Goal: Information Seeking & Learning: Find specific page/section

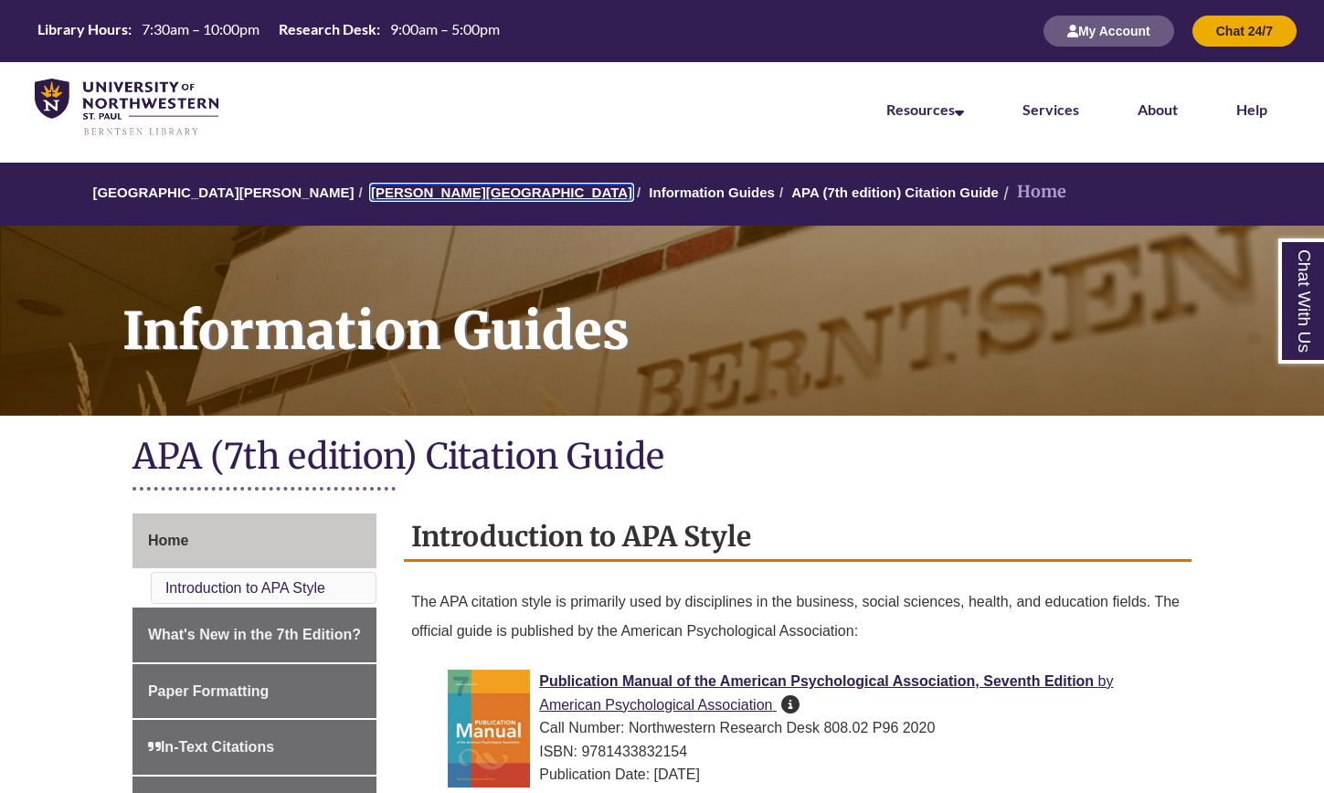
click at [392, 195] on link "[PERSON_NAME][GEOGRAPHIC_DATA]" at bounding box center [501, 193] width 261 height 16
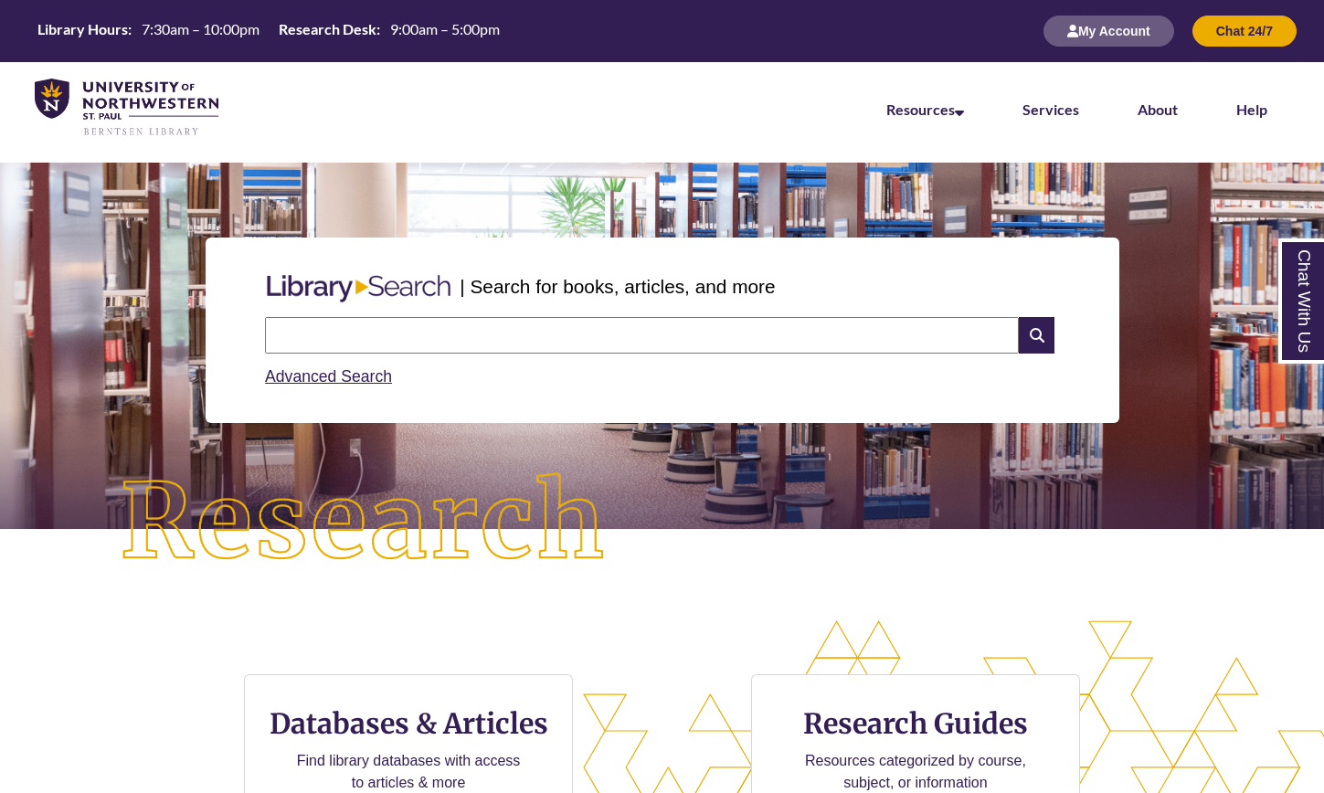
click at [460, 327] on input "text" at bounding box center [642, 335] width 754 height 37
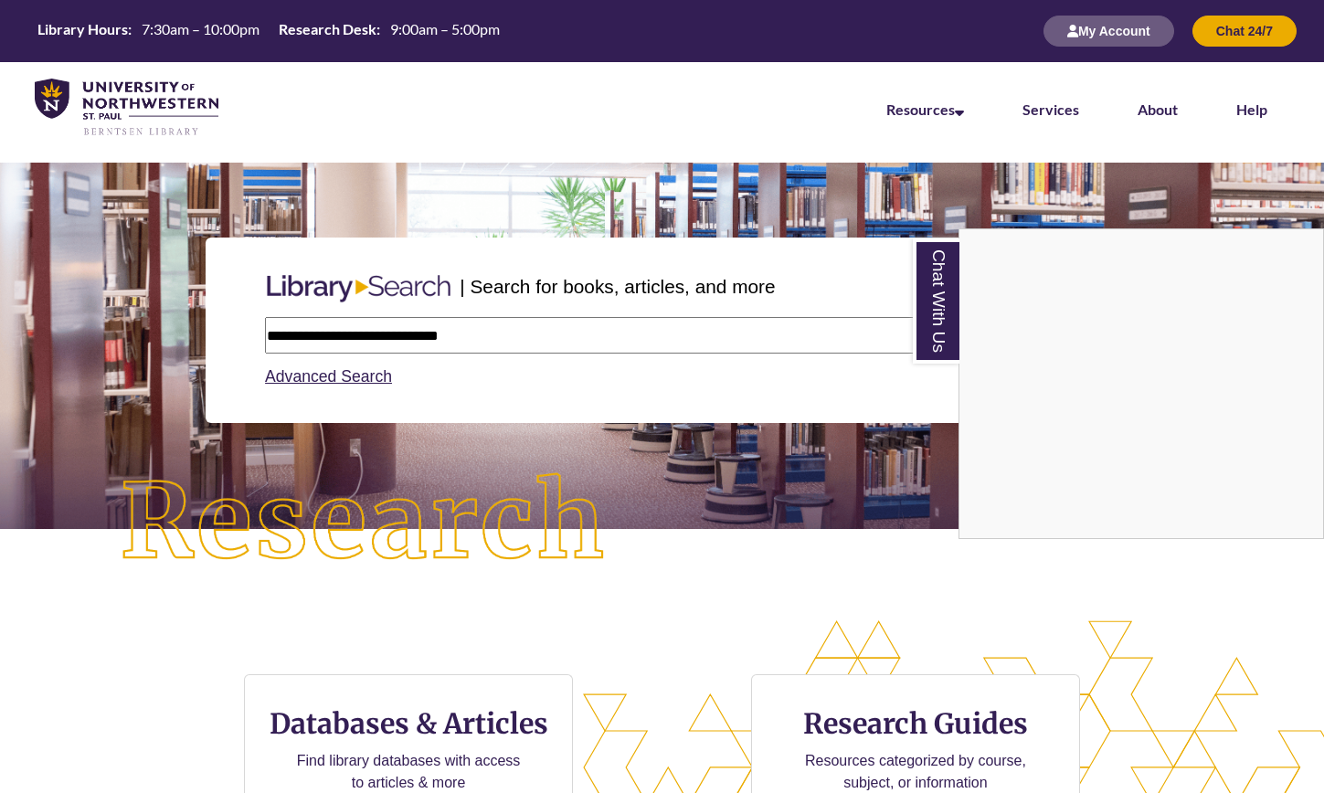
type input "**********"
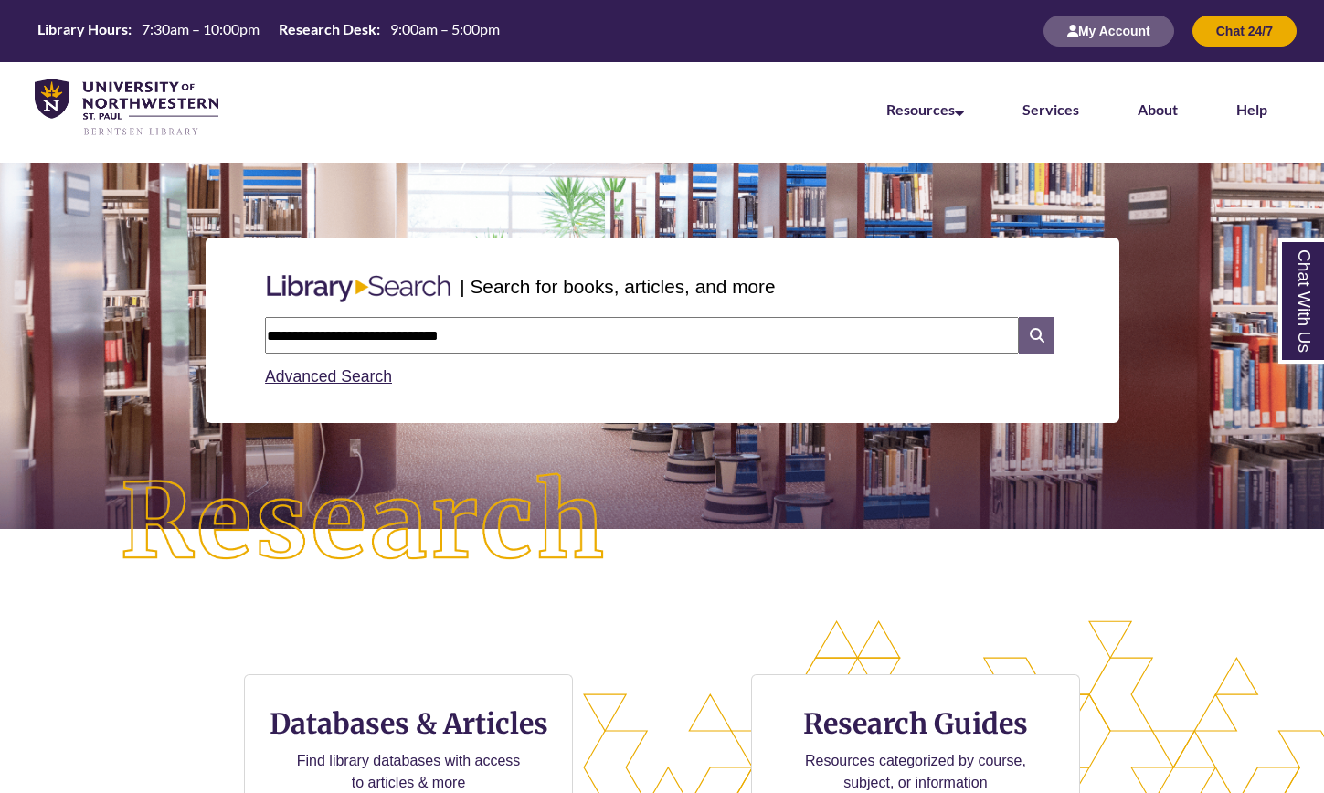
click at [1029, 338] on icon at bounding box center [1036, 335] width 35 height 37
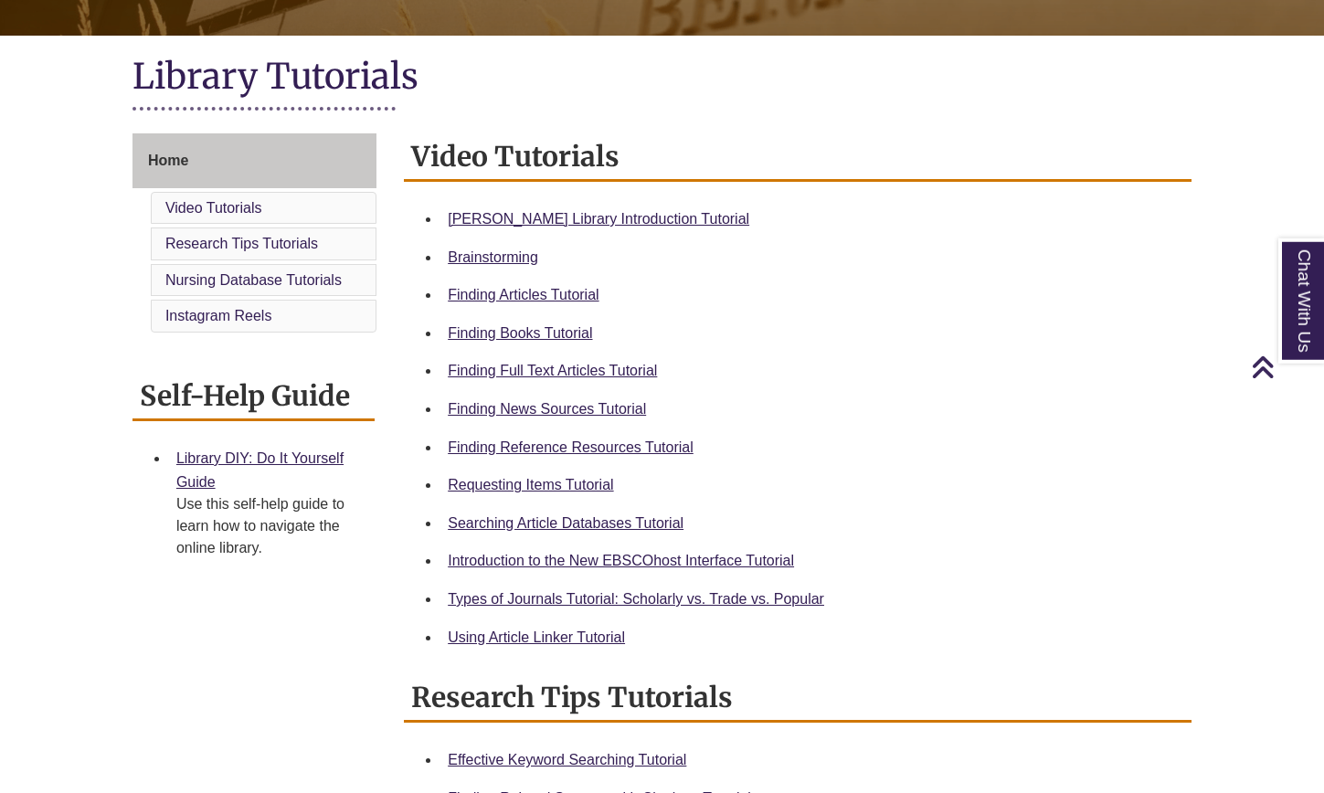
scroll to position [385, 0]
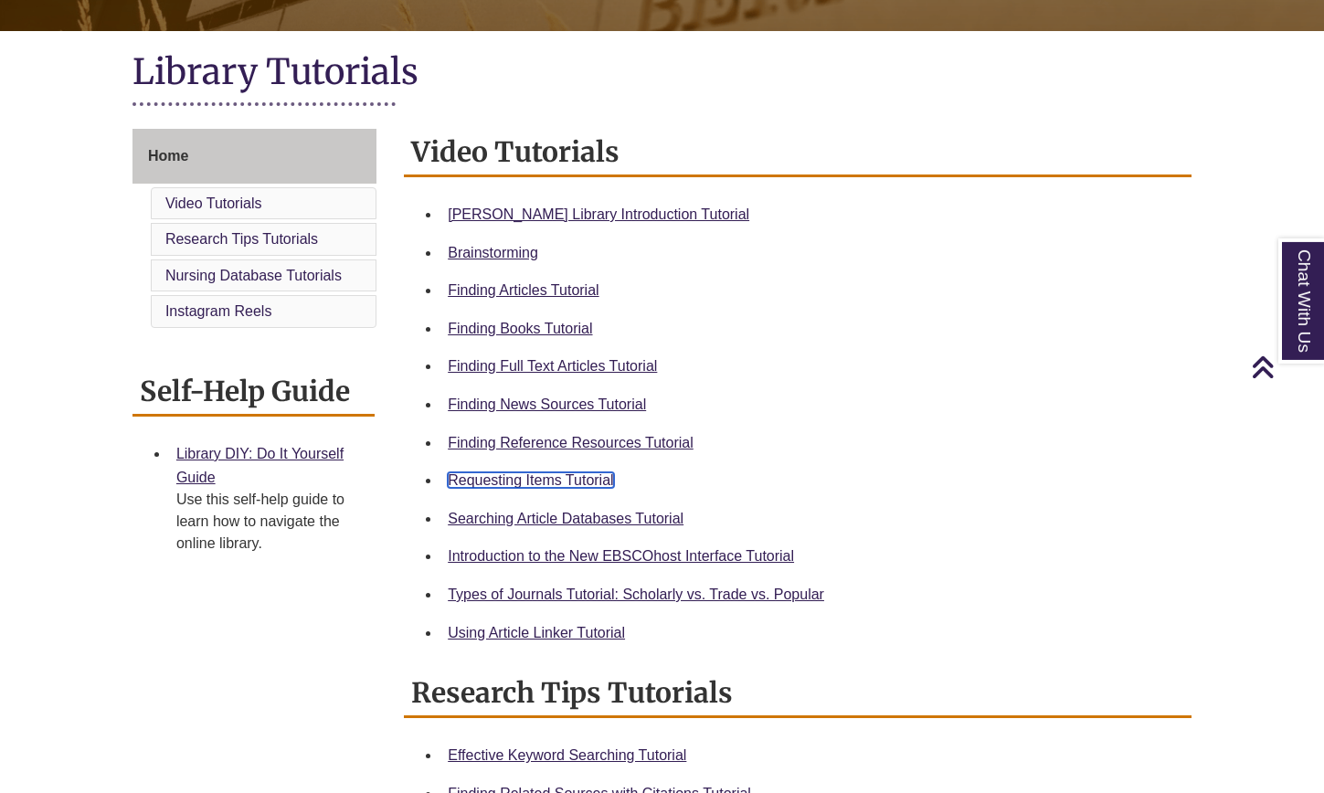
click at [553, 488] on link "Requesting Items Tutorial" at bounding box center [530, 480] width 165 height 16
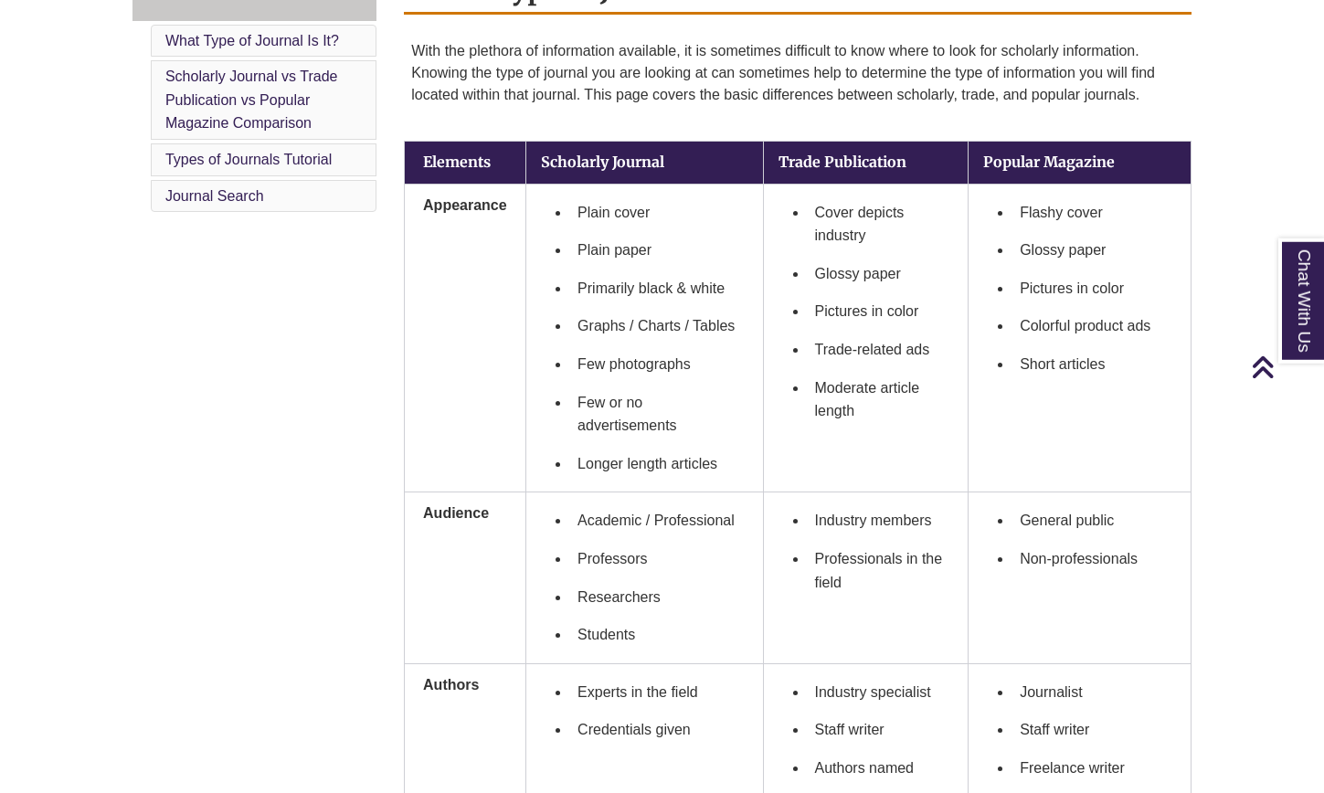
scroll to position [549, 0]
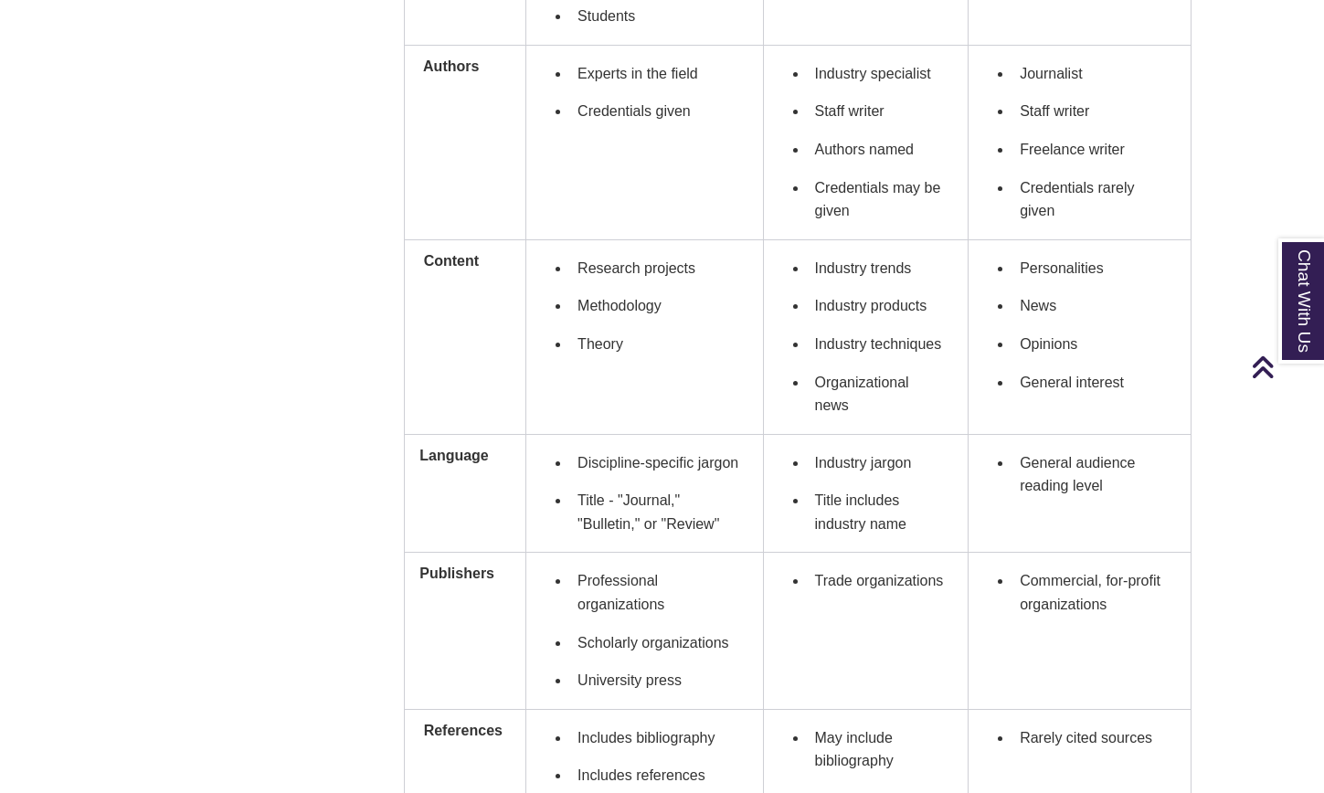
scroll to position [1167, 0]
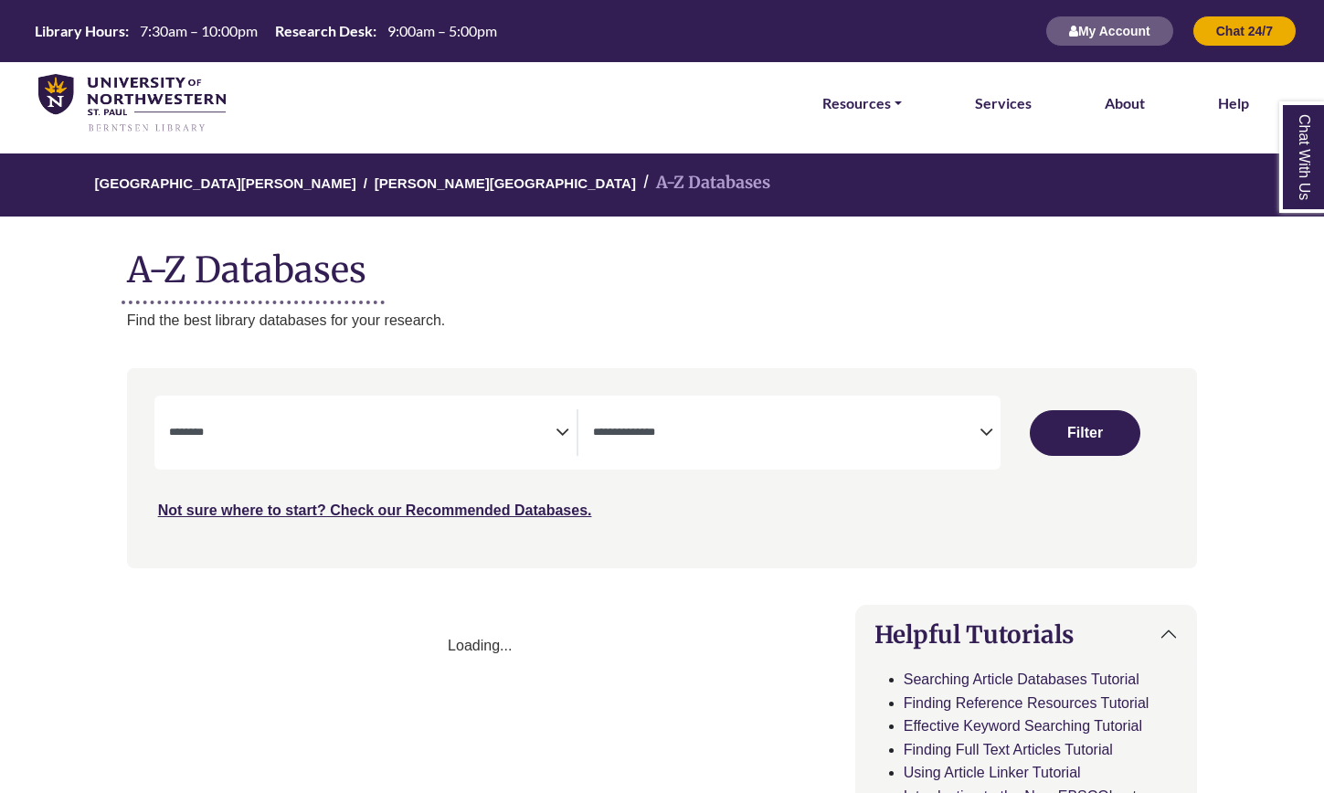
select select "Database Subject Filter"
select select "Database Types Filter"
select select "Database Subject Filter"
select select "Database Types Filter"
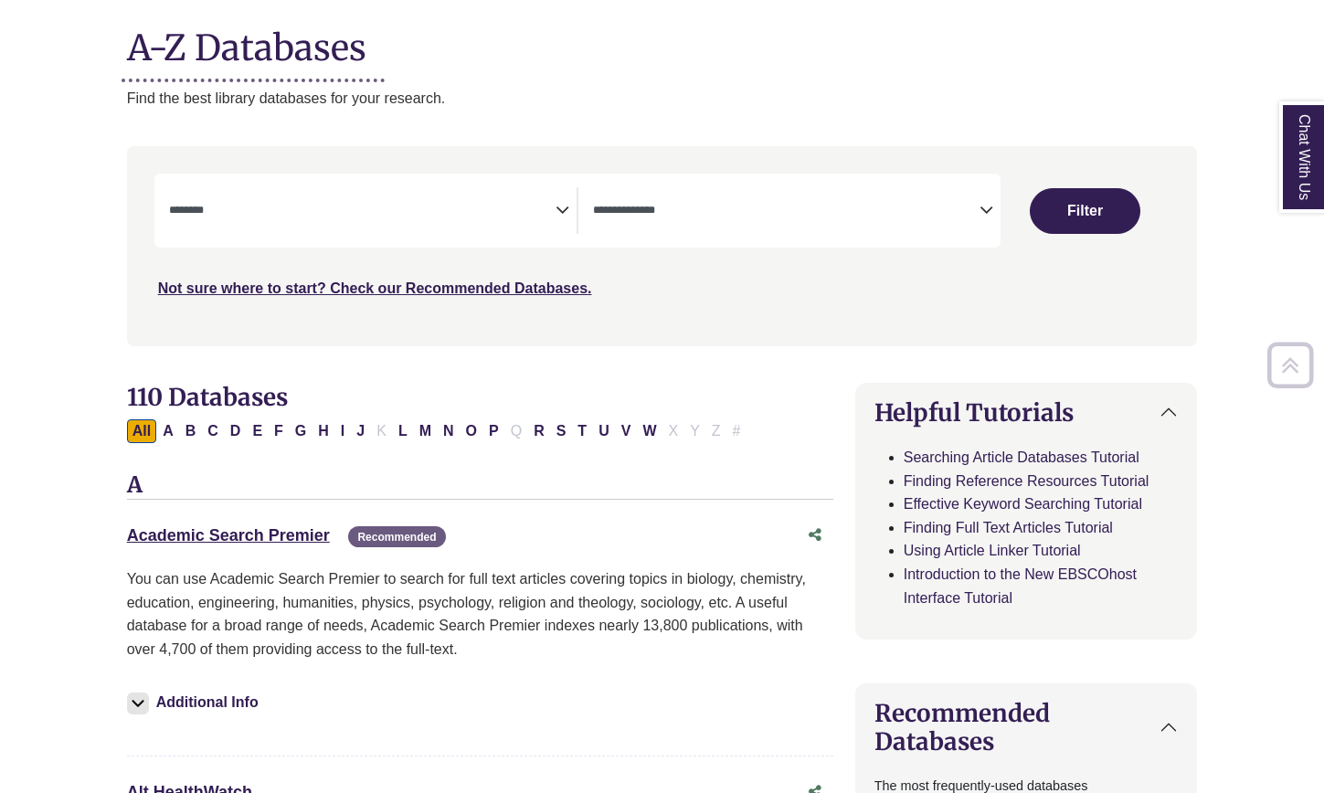
scroll to position [223, 0]
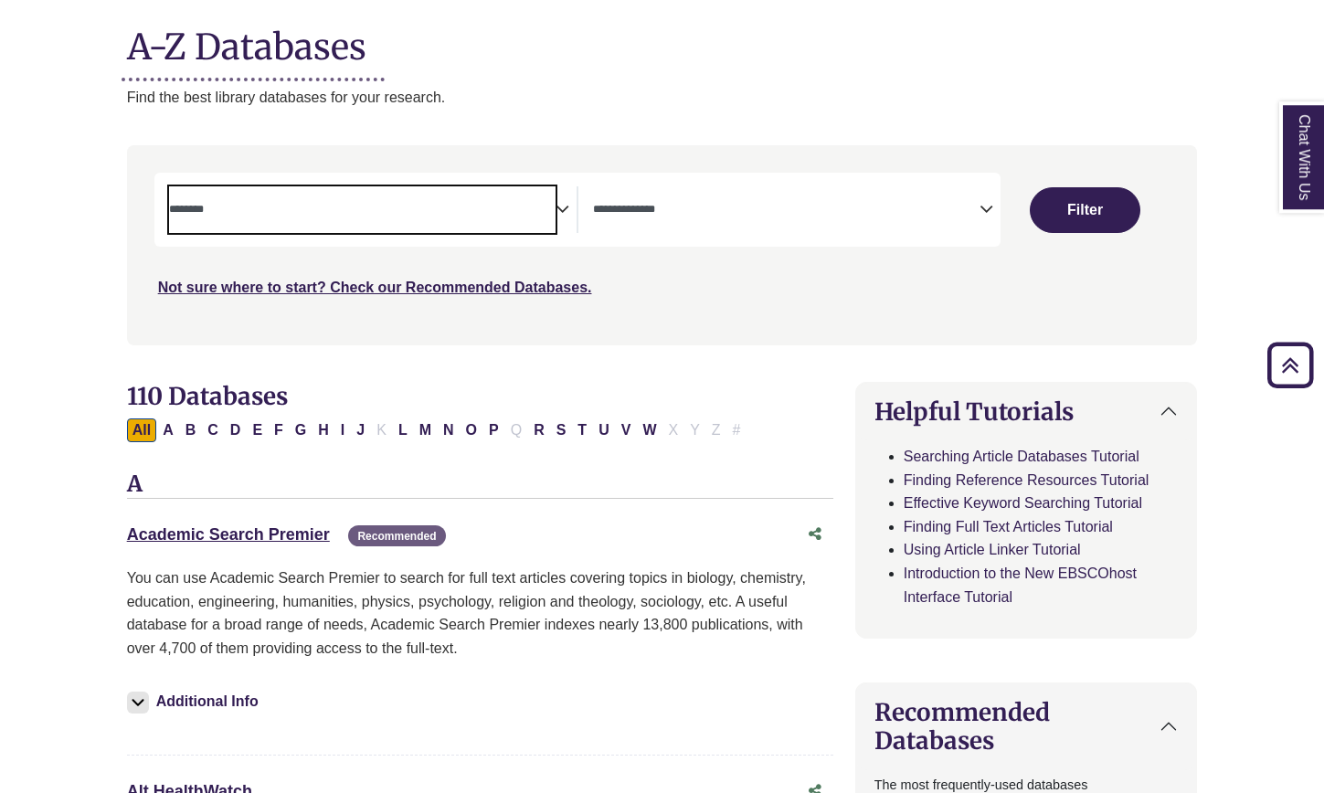
click at [545, 222] on span "Search filters" at bounding box center [362, 209] width 386 height 47
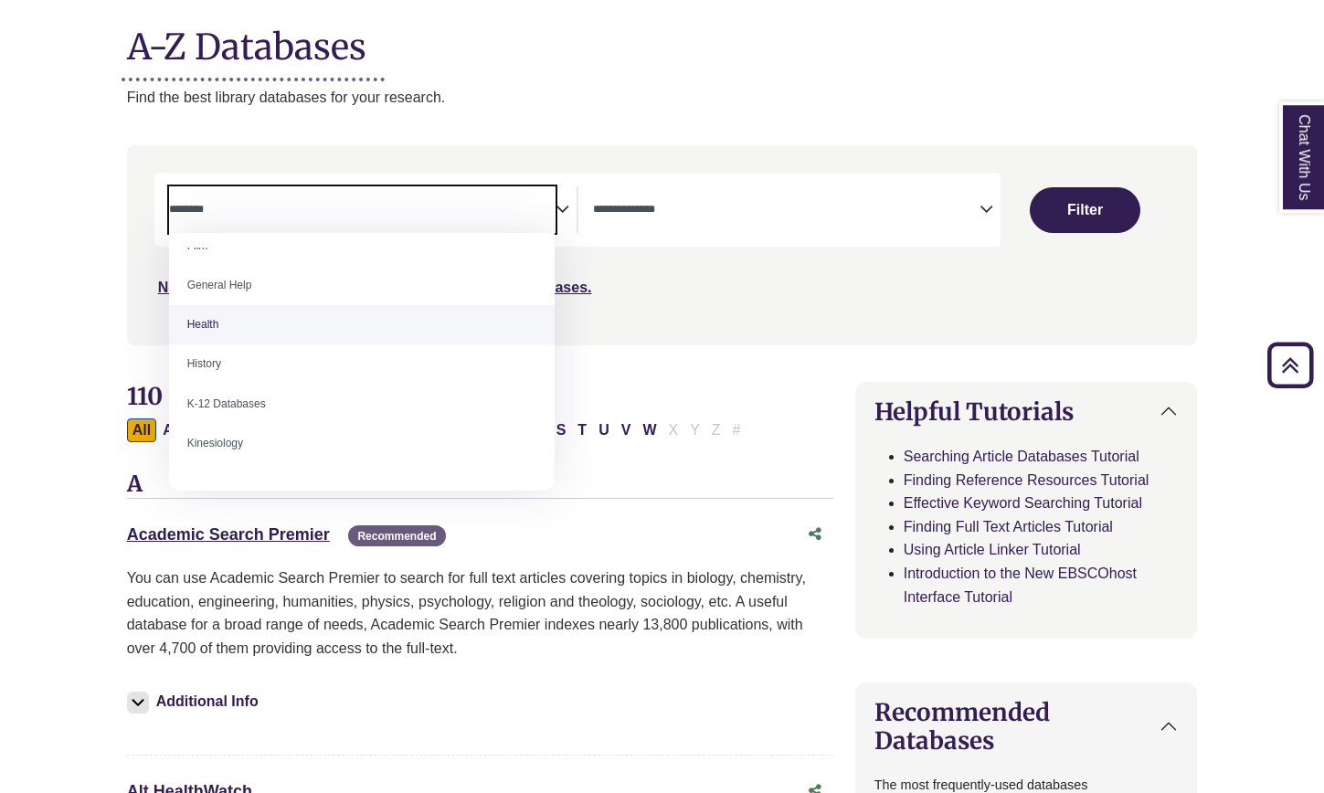
scroll to position [776, 0]
select select "*****"
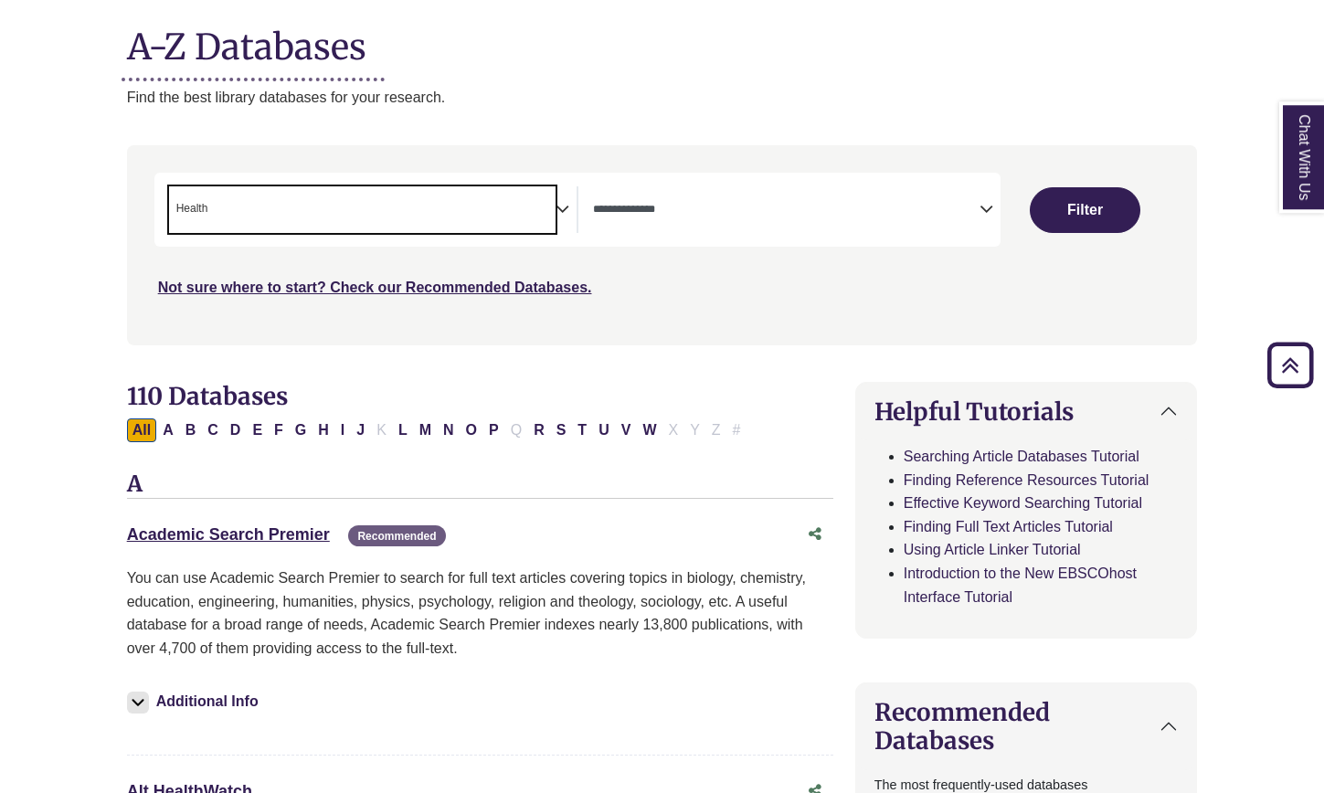
click at [362, 214] on span "× Health" at bounding box center [362, 209] width 386 height 47
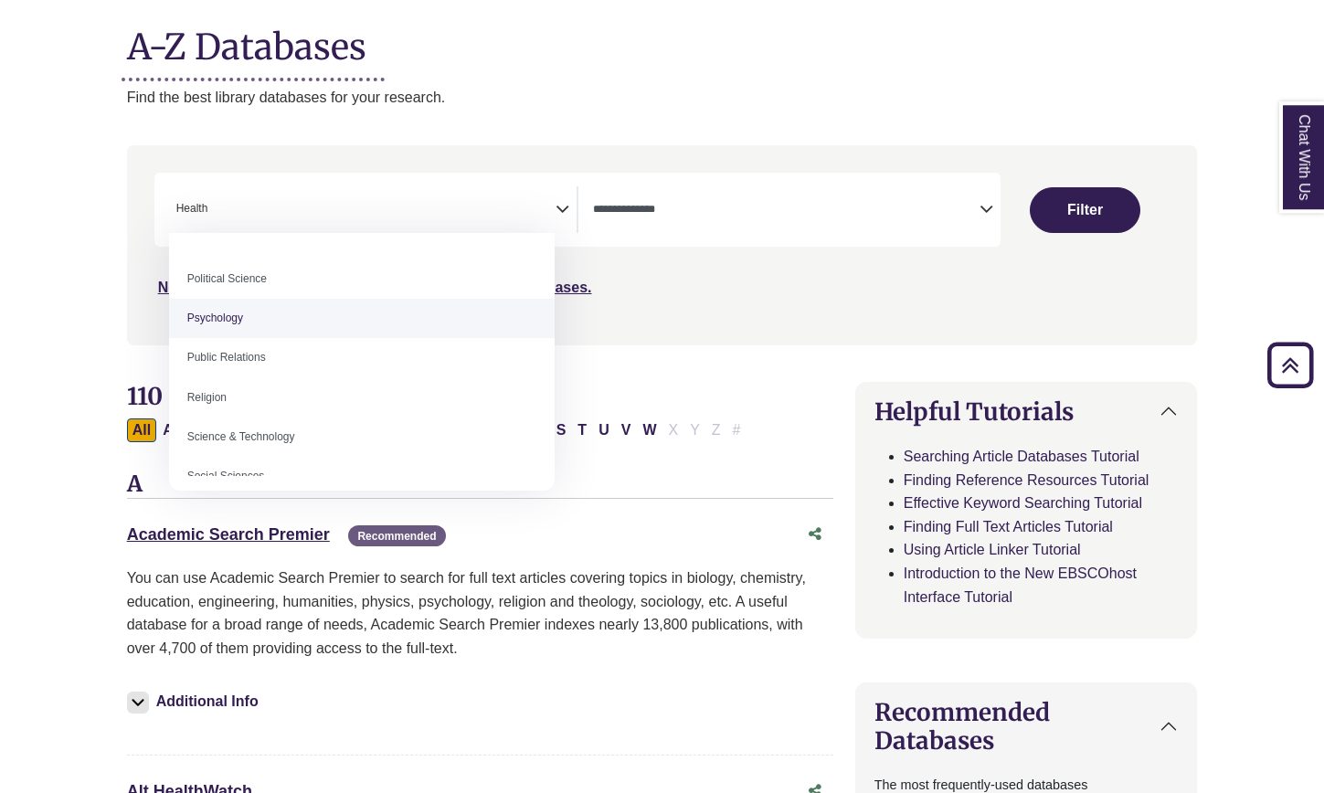
scroll to position [777, 0]
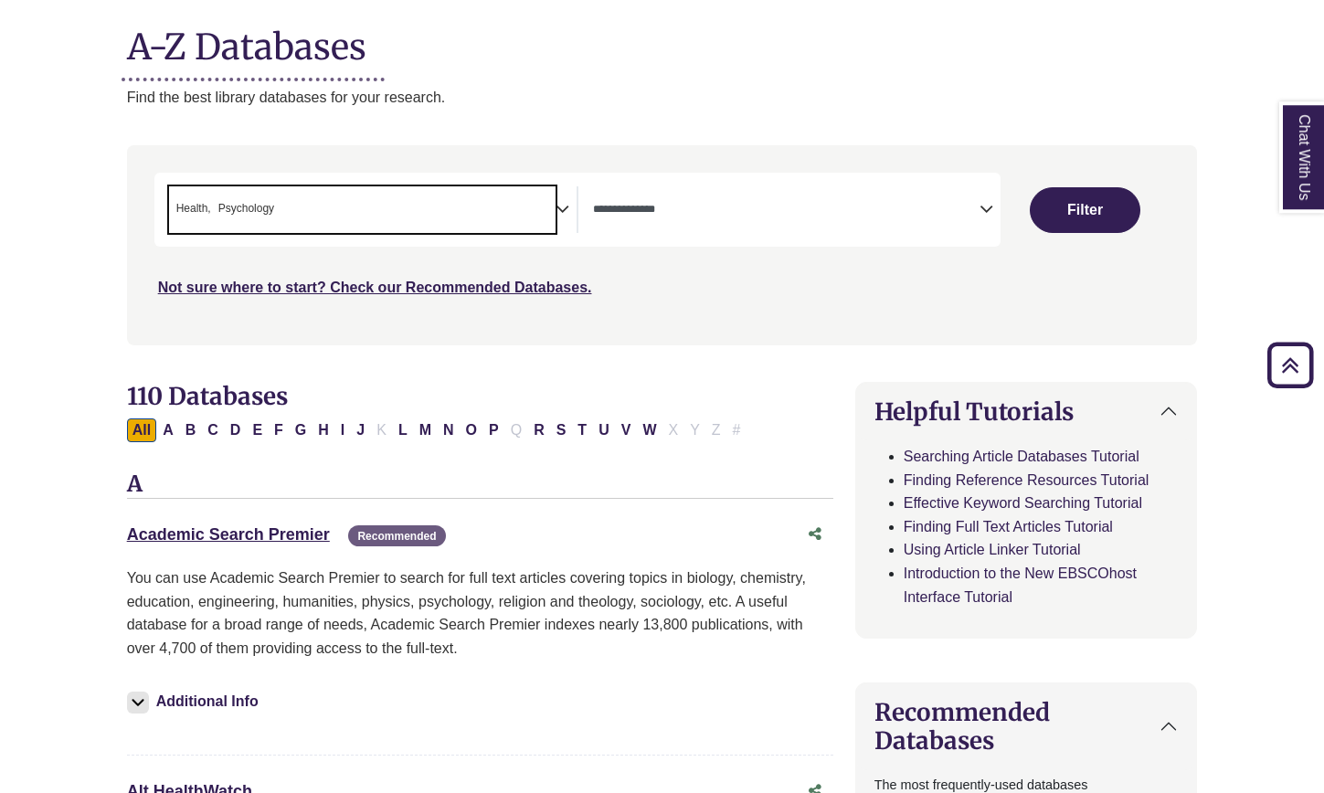
click at [392, 229] on span "× Health × Psychology" at bounding box center [362, 209] width 386 height 47
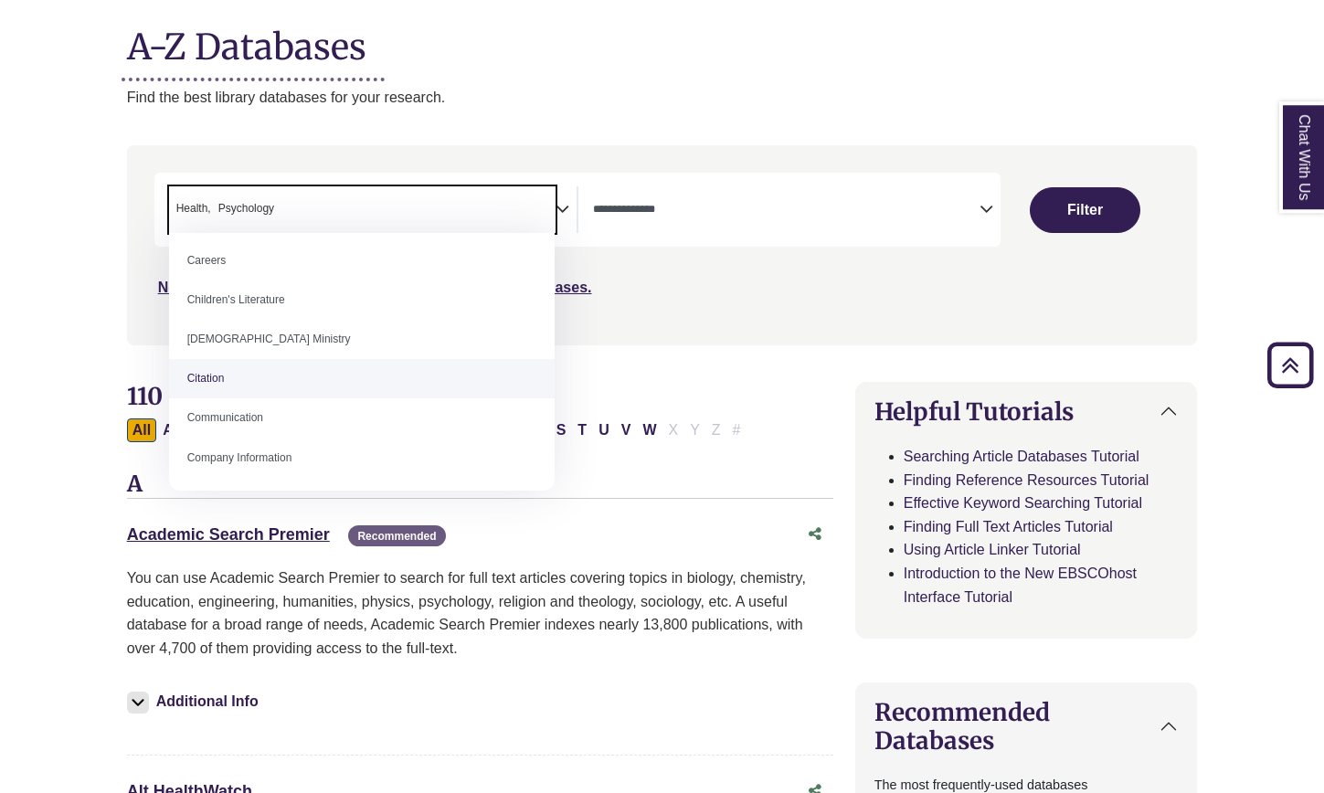
scroll to position [268, 0]
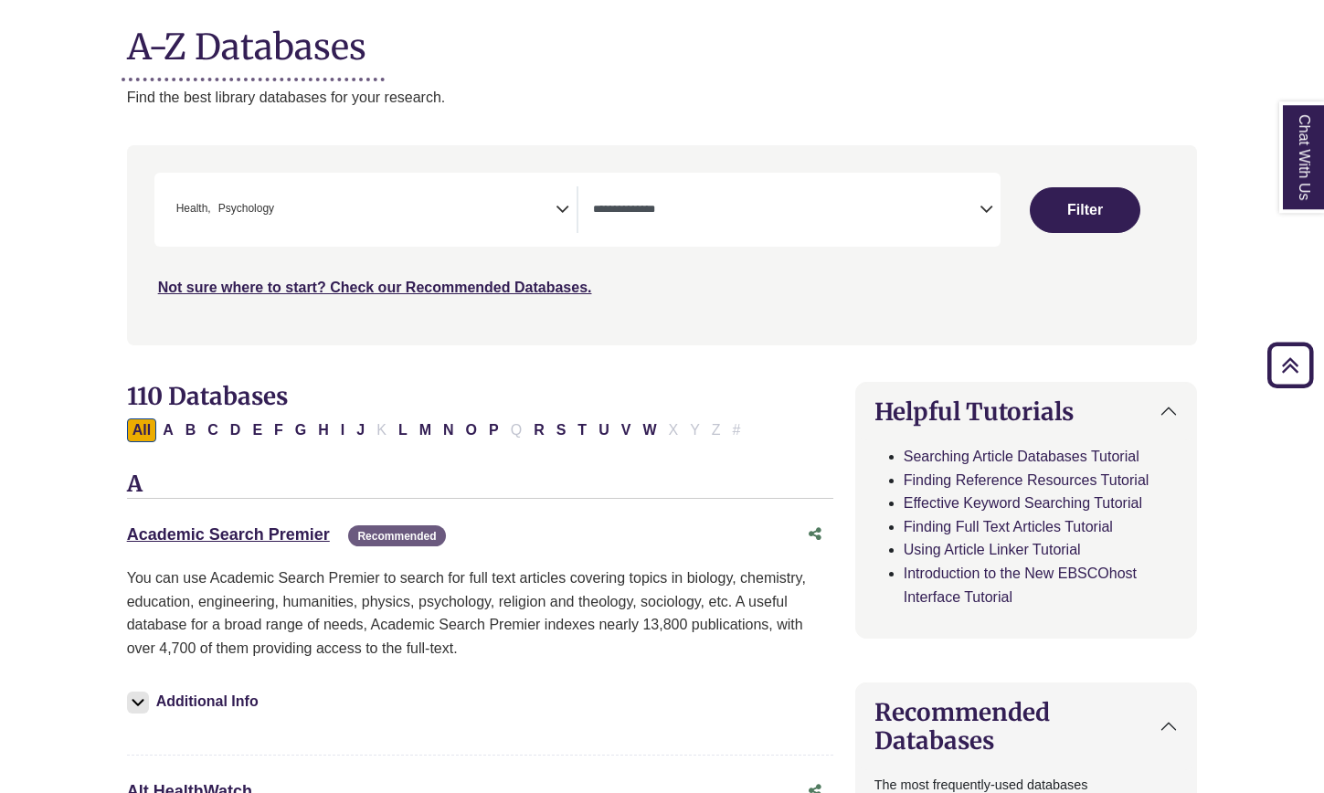
click at [1072, 209] on button "Filter" at bounding box center [1085, 210] width 111 height 46
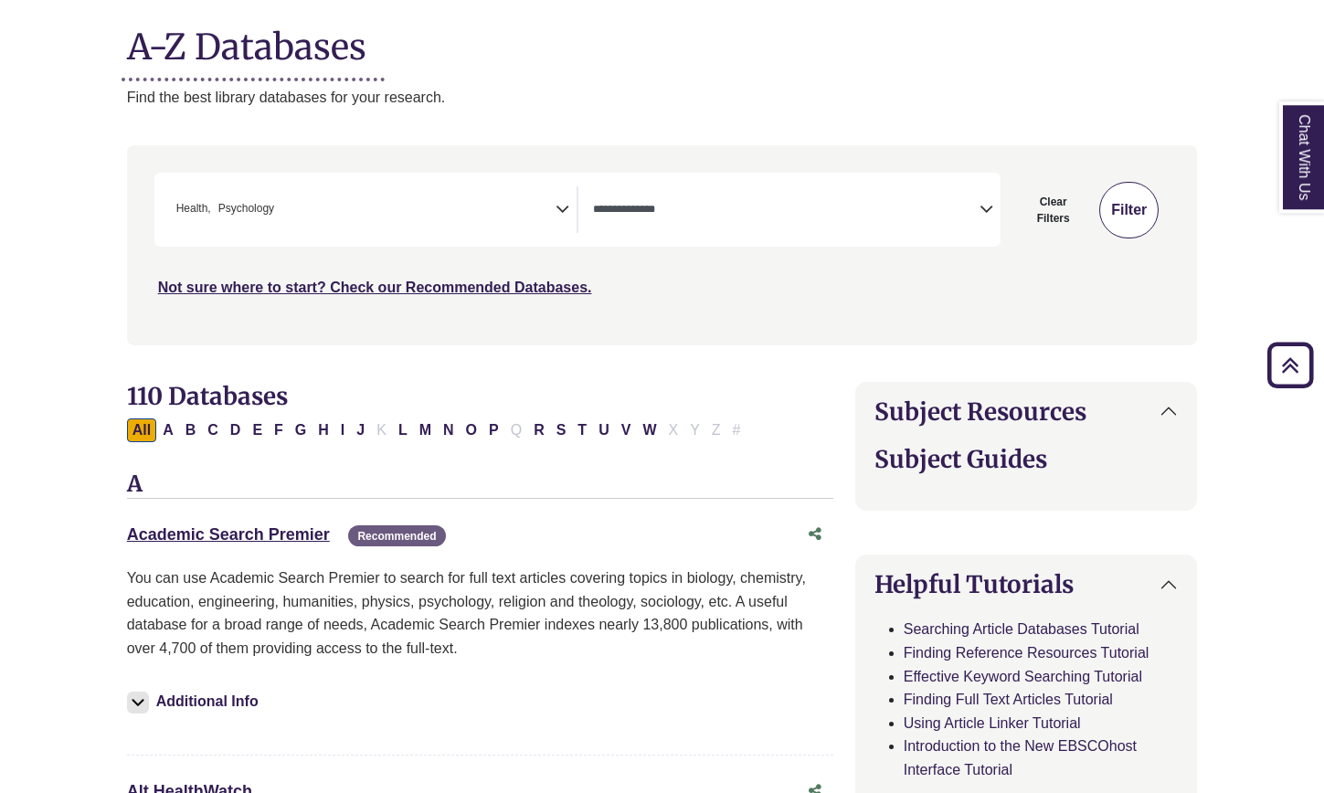
select select "Database Types Filter"
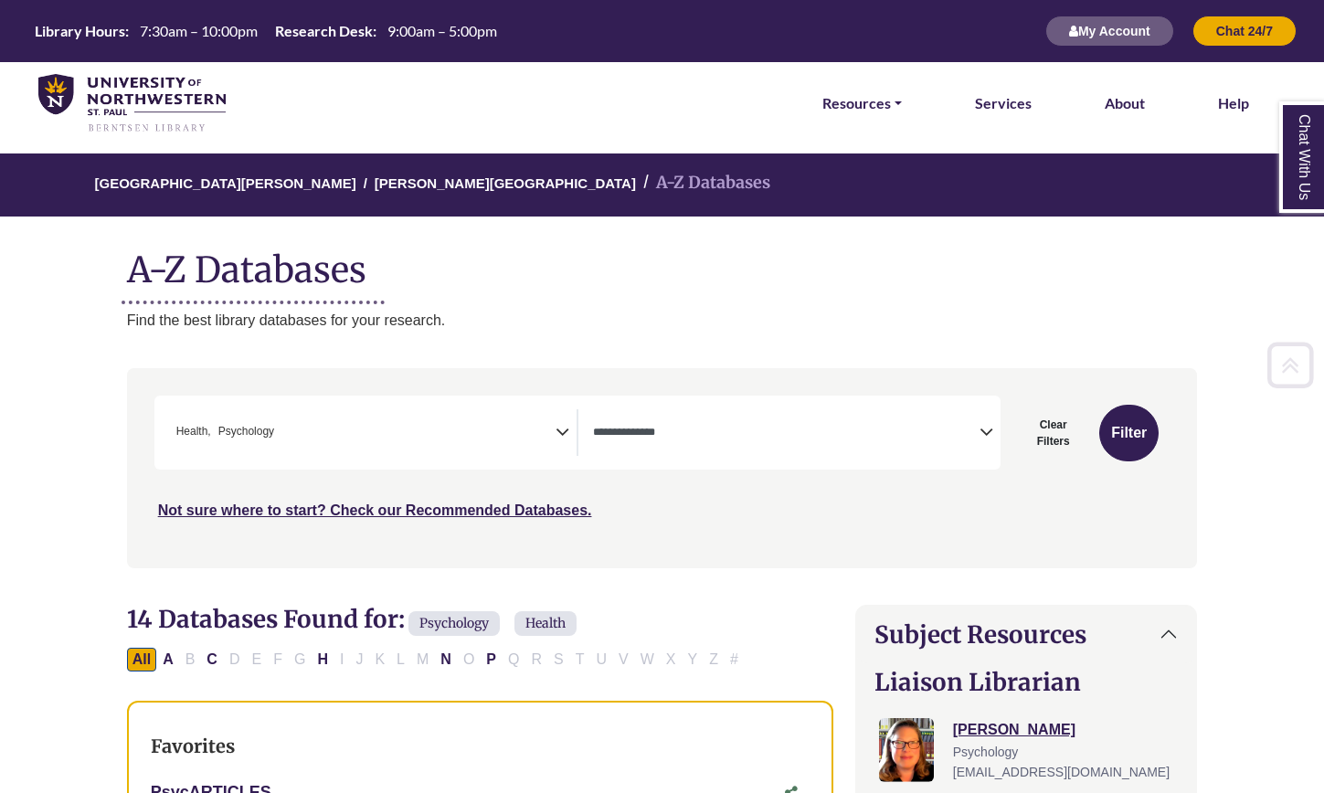
scroll to position [16, 0]
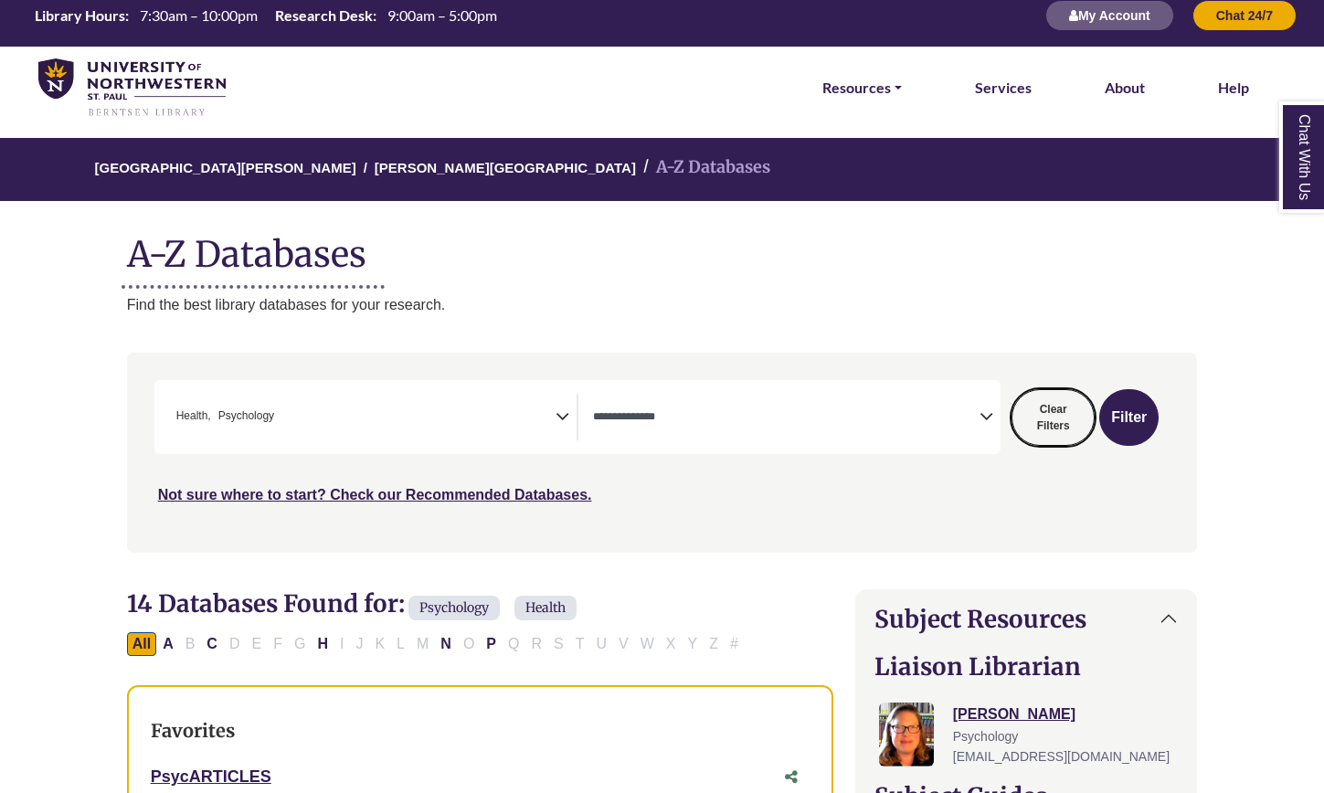
click at [1050, 404] on button "Clear Filters" at bounding box center [1052, 417] width 83 height 57
select select "Database Subject Filter"
select select "Database Types Filter"
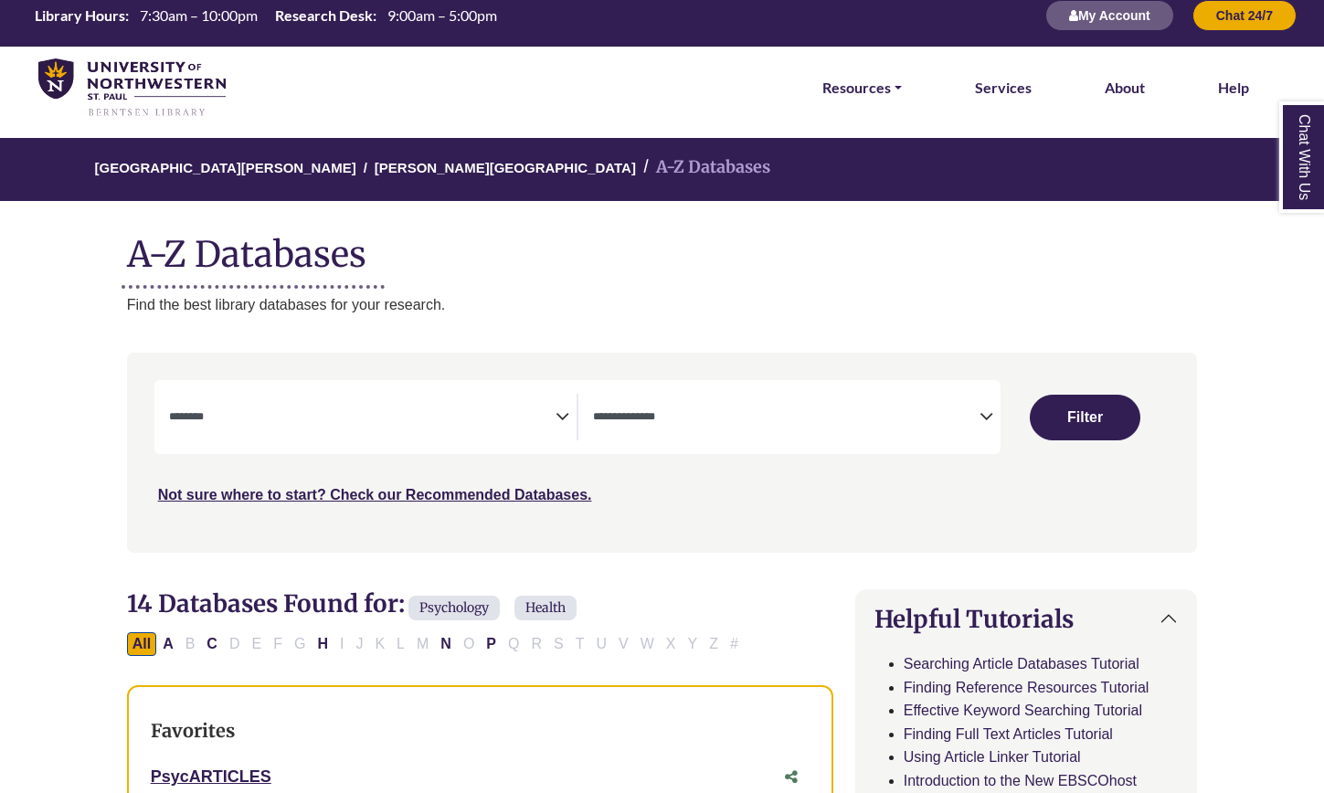
select select "Database Subject Filter"
select select "Database Types Filter"
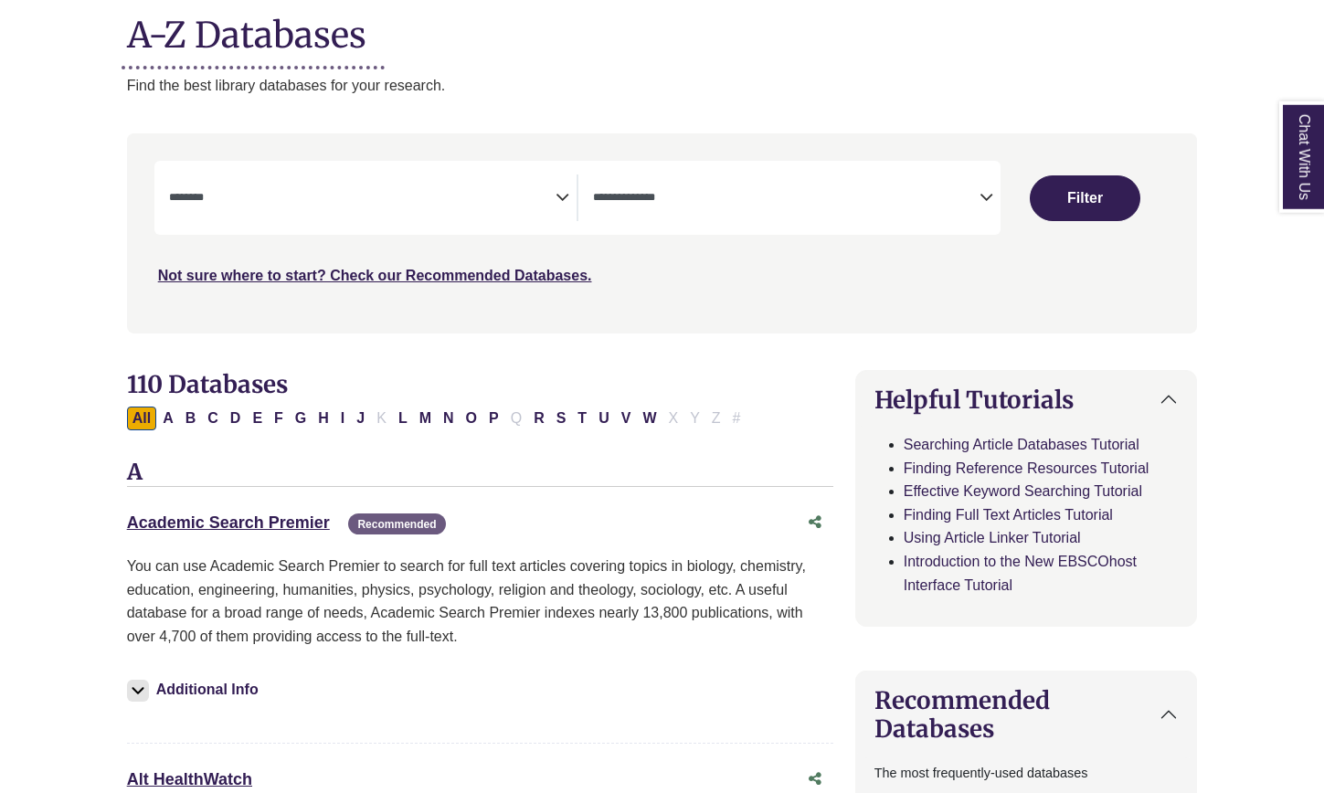
scroll to position [261, 0]
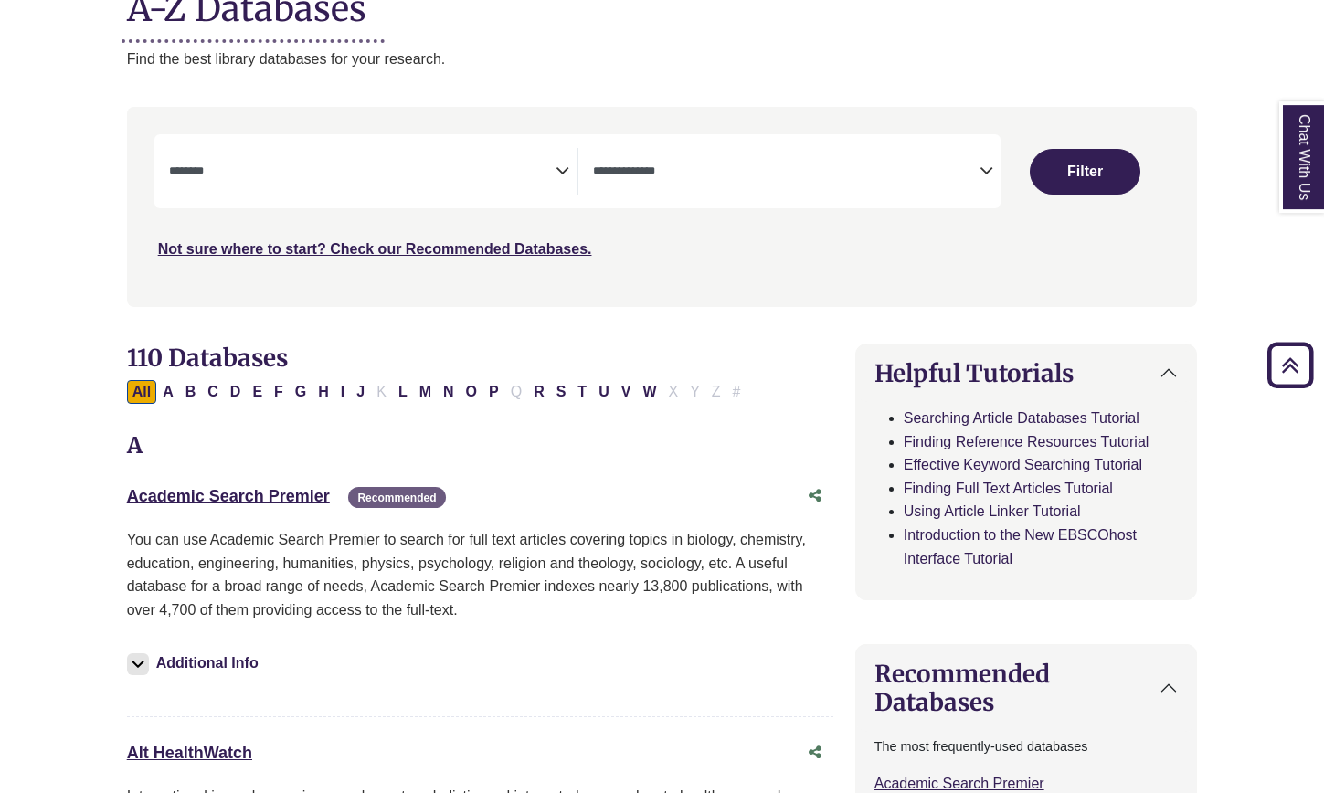
click at [241, 511] on div "Academic Search Premier This link opens in a new window Recommended" at bounding box center [480, 496] width 706 height 35
click at [241, 507] on div "Academic Search Premier This link opens in a new window Recommended" at bounding box center [462, 496] width 670 height 26
click at [241, 504] on link "Academic Search Premier This link opens in a new window" at bounding box center [228, 496] width 203 height 18
